Goal: Information Seeking & Learning: Check status

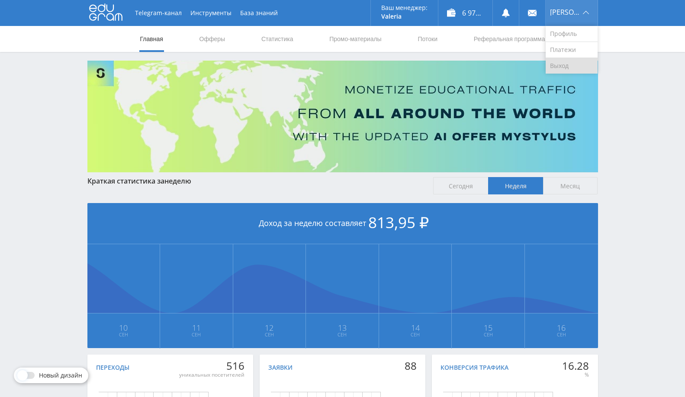
click at [562, 73] on link "Выход" at bounding box center [572, 66] width 52 height 16
click at [287, 40] on link "Статистика" at bounding box center [277, 39] width 34 height 26
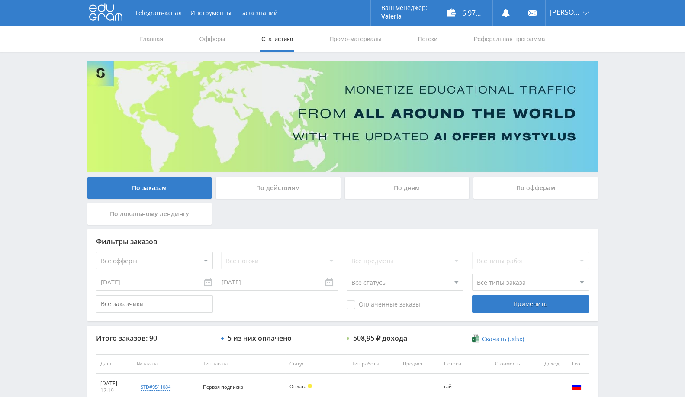
click at [516, 184] on div "По офферам" at bounding box center [535, 188] width 125 height 22
click at [0, 0] on input "По офферам" at bounding box center [0, 0] width 0 height 0
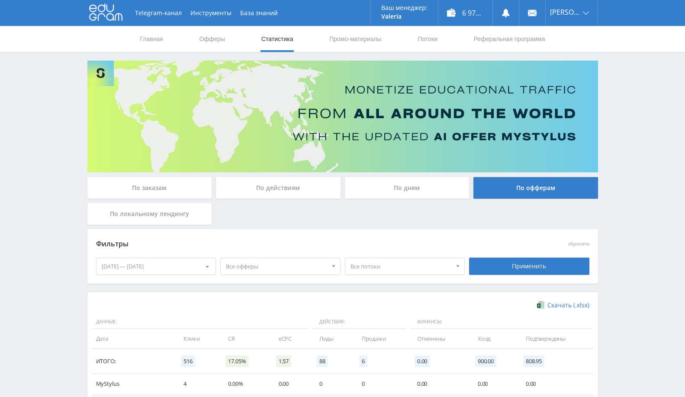
click at [169, 264] on div "10.09.2025 — 16.09.2025" at bounding box center [155, 266] width 119 height 16
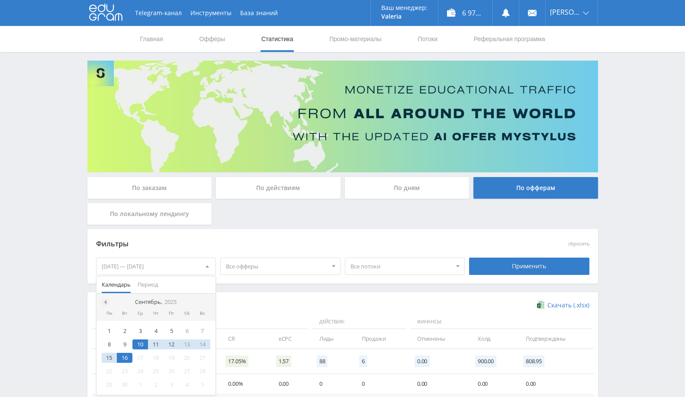
click at [104, 300] on span at bounding box center [104, 302] width 4 height 4
click at [154, 357] on div "14" at bounding box center [156, 358] width 16 height 10
click at [205, 302] on span at bounding box center [206, 302] width 4 height 4
click at [127, 356] on div "16" at bounding box center [125, 358] width 16 height 10
drag, startPoint x: 278, startPoint y: 302, endPoint x: 352, endPoint y: 283, distance: 76.8
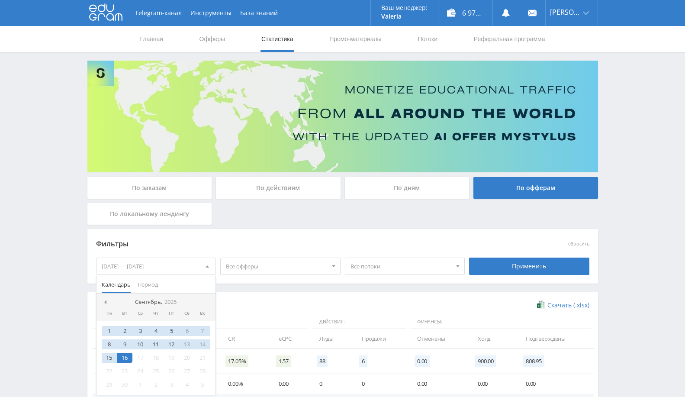
click at [279, 302] on div "Скачать (.xlsx)" at bounding box center [342, 305] width 493 height 9
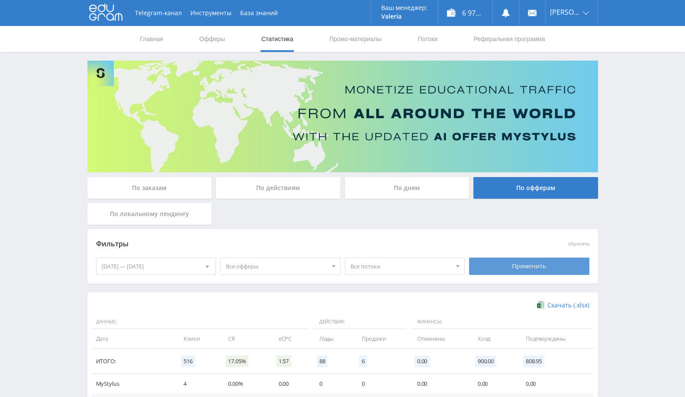
click at [501, 264] on div "Применить" at bounding box center [529, 265] width 120 height 17
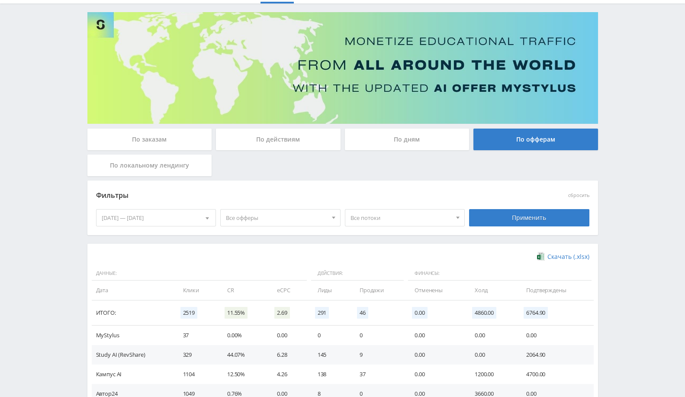
scroll to position [110, 0]
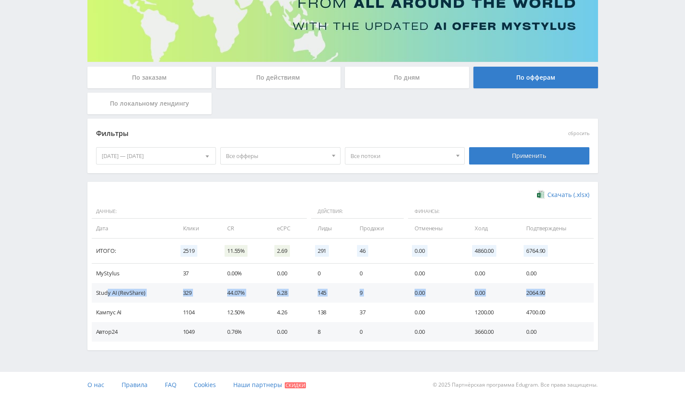
drag, startPoint x: 109, startPoint y: 292, endPoint x: 556, endPoint y: 286, distance: 447.4
click at [556, 286] on tr "Study AI (RevShare) 329 44.07% 6.28 145 9 0.00 0.00 2064.90" at bounding box center [343, 292] width 502 height 19
click at [541, 309] on td "4700.00" at bounding box center [555, 311] width 76 height 19
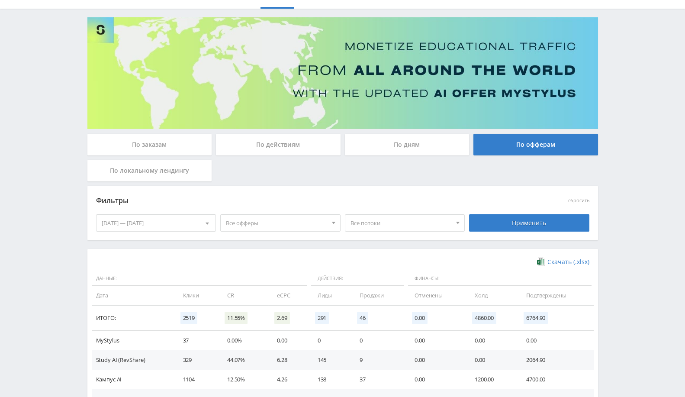
scroll to position [0, 0]
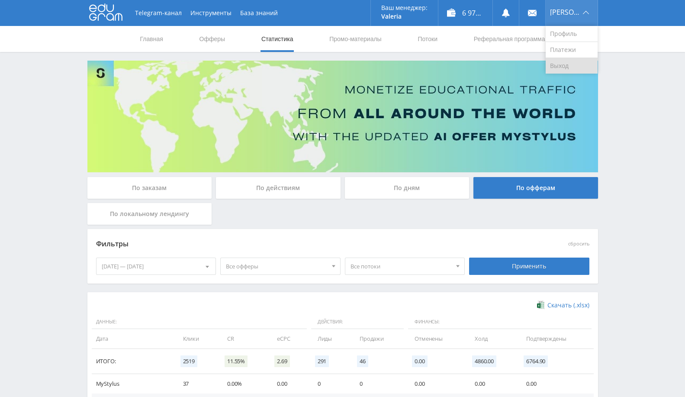
click at [575, 64] on link "Выход" at bounding box center [572, 66] width 52 height 16
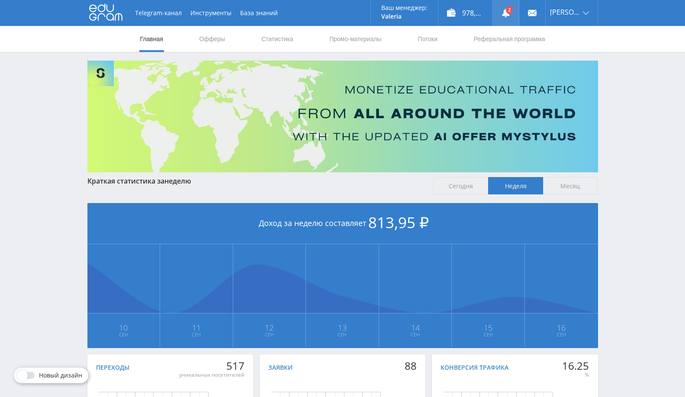
click at [507, 14] on use at bounding box center [506, 13] width 8 height 9
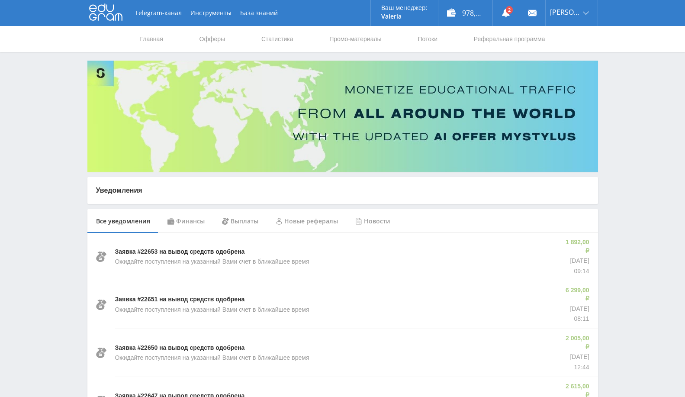
click at [175, 216] on div "Финансы" at bounding box center [186, 221] width 55 height 24
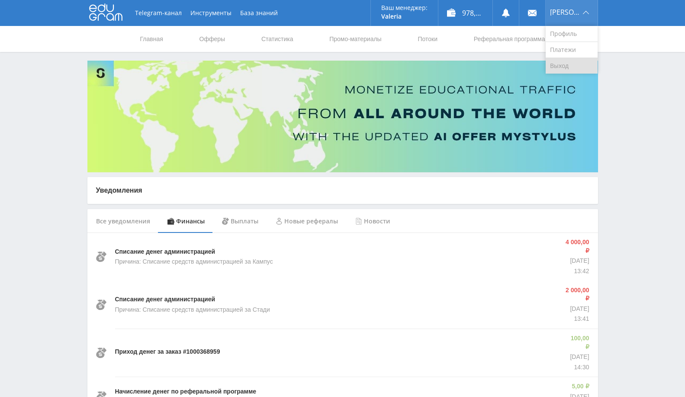
click at [567, 60] on link "Выход" at bounding box center [572, 66] width 52 height 16
